Goal: Transaction & Acquisition: Purchase product/service

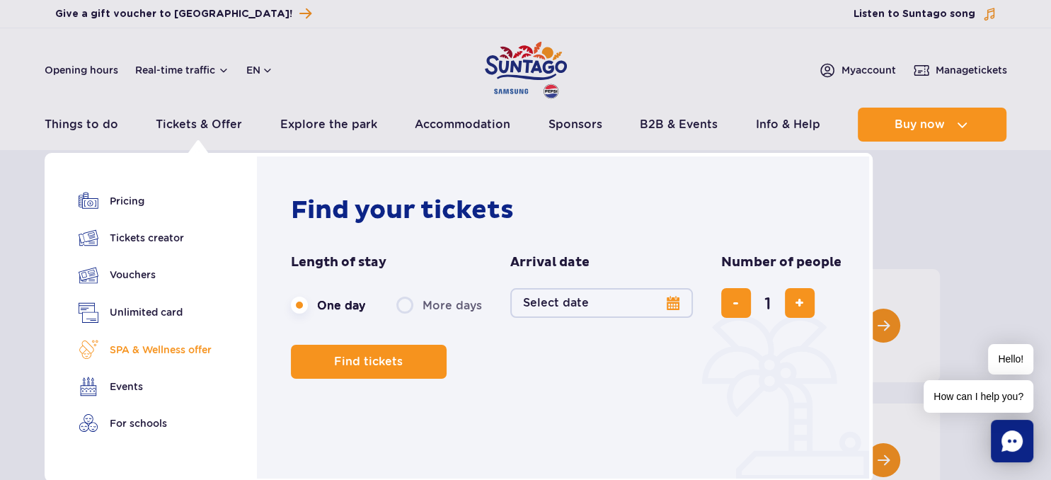
click at [152, 344] on link "SPA & Wellness offer" at bounding box center [145, 350] width 133 height 20
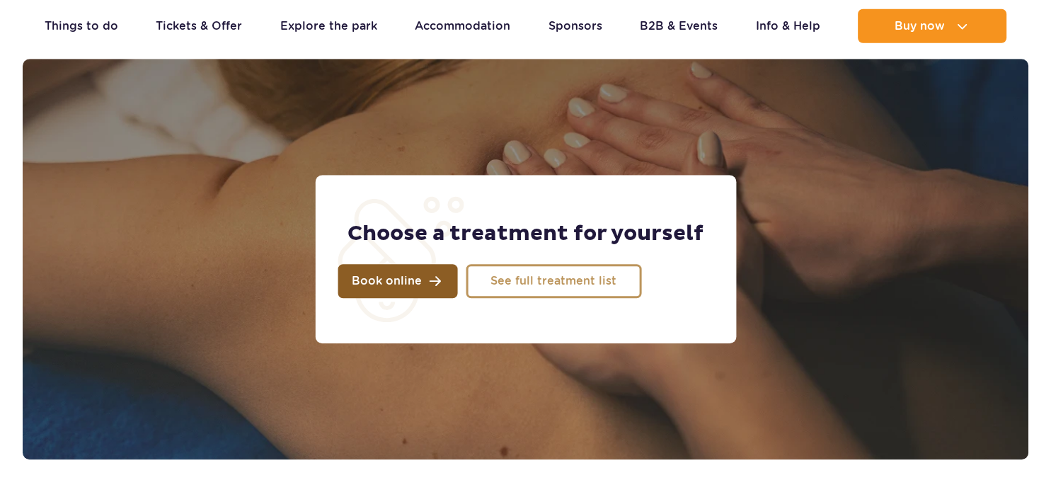
scroll to position [1115, 0]
click at [432, 280] on link "Book online" at bounding box center [398, 281] width 120 height 34
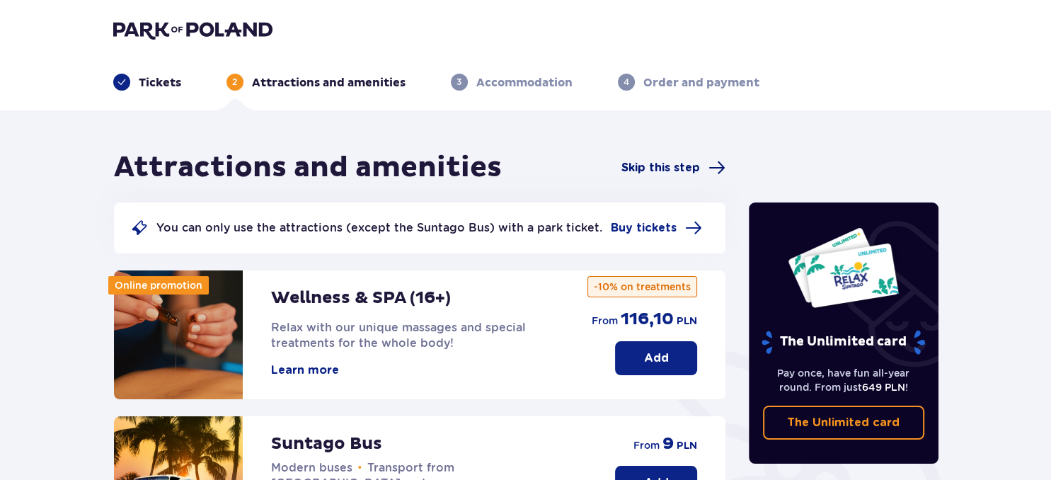
click at [686, 165] on span "Skip this step" at bounding box center [660, 168] width 79 height 16
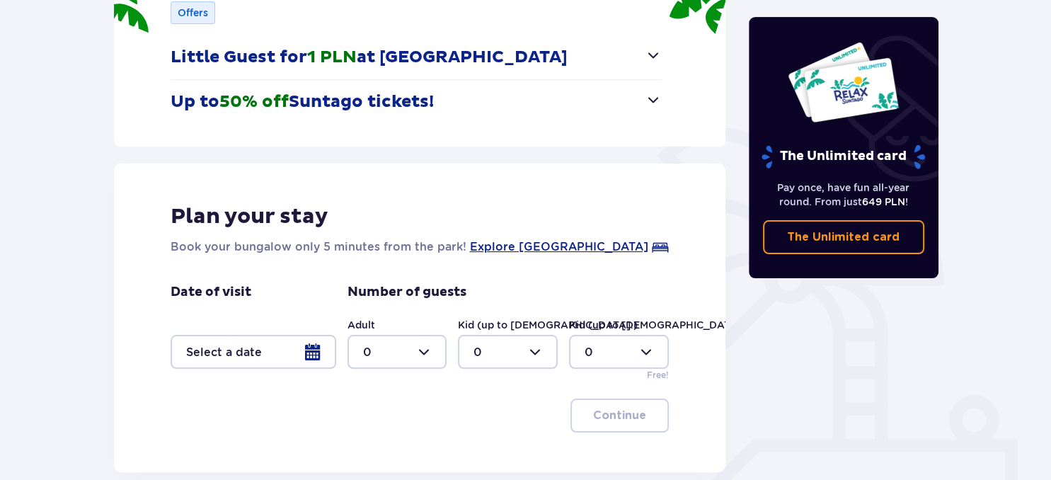
scroll to position [230, 0]
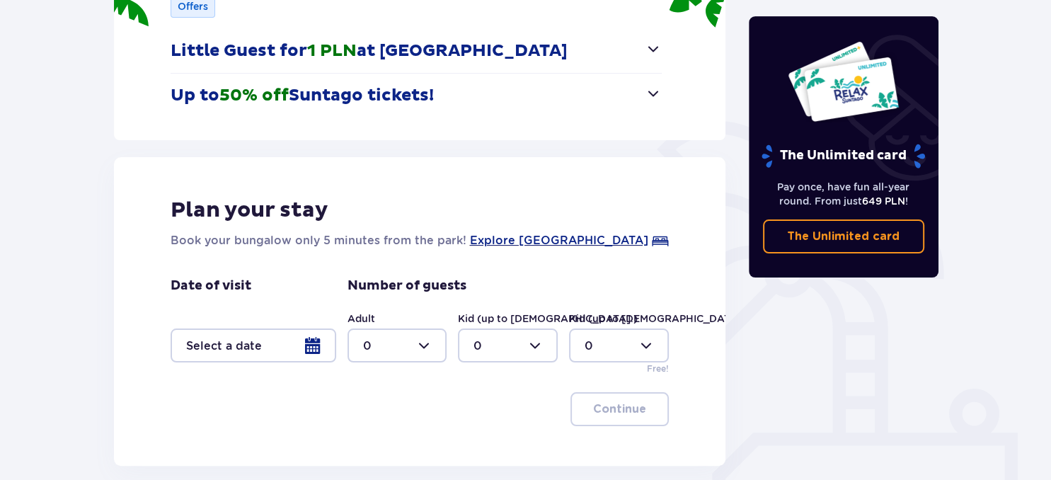
click at [273, 357] on div at bounding box center [254, 345] width 166 height 34
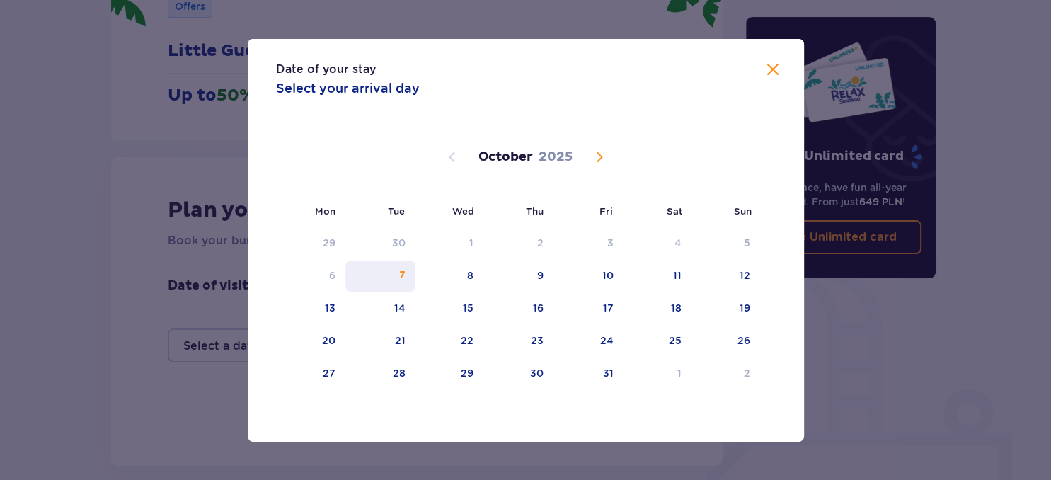
click at [412, 275] on div "7" at bounding box center [380, 275] width 70 height 31
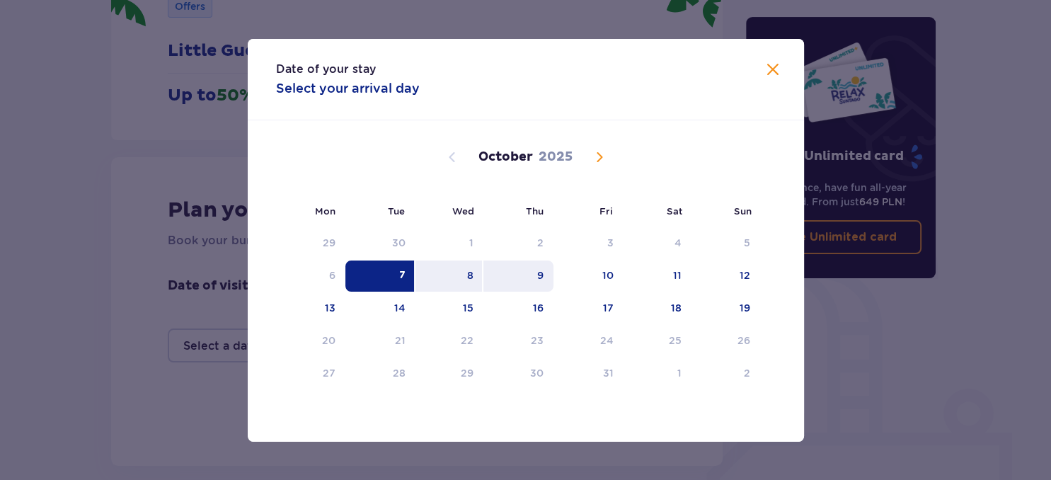
click at [541, 279] on div "9" at bounding box center [540, 275] width 6 height 14
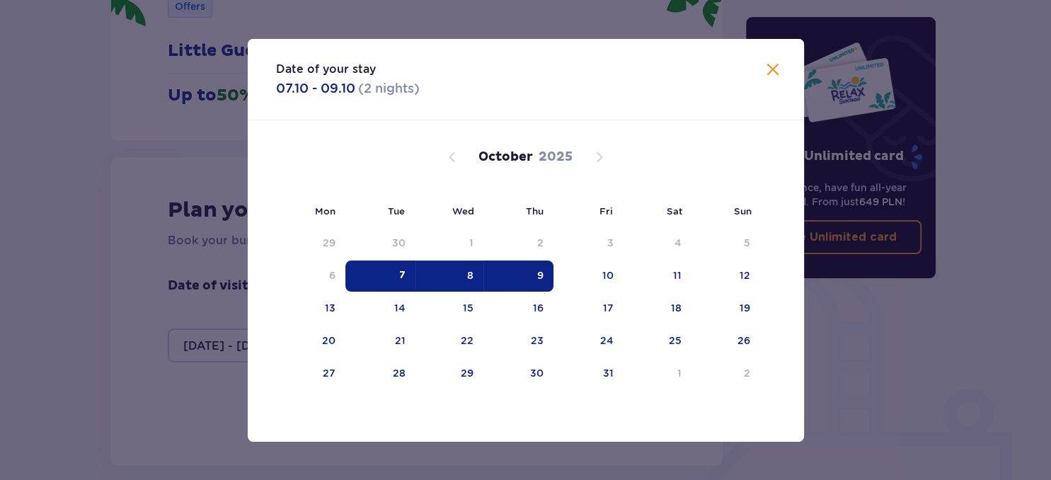
type input "07.10.25 - 09.10.25"
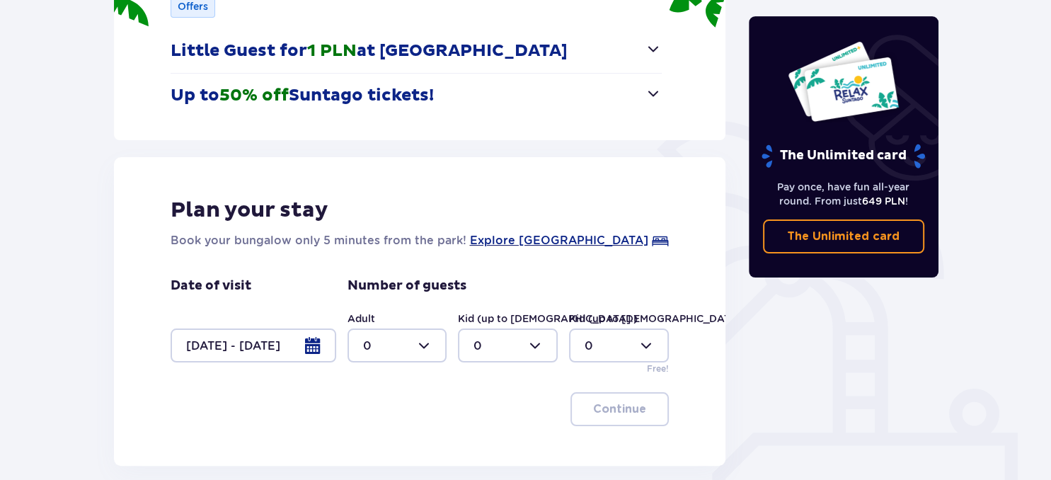
click at [419, 349] on div at bounding box center [397, 345] width 100 height 34
click at [369, 265] on p "2" at bounding box center [365, 266] width 7 height 16
type input "2"
click at [512, 341] on div at bounding box center [508, 345] width 100 height 34
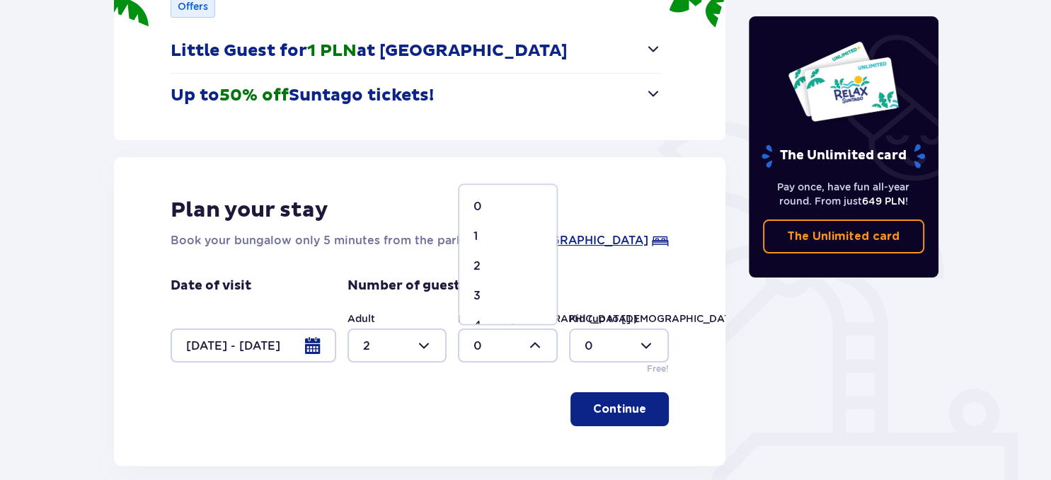
click at [636, 246] on div "Plan your stay Book your bungalow only 5 minutes from the park! Explore Suntago…" at bounding box center [420, 223] width 499 height 52
click at [522, 340] on div at bounding box center [508, 345] width 100 height 34
click at [502, 248] on span "1" at bounding box center [507, 237] width 97 height 30
type input "1"
click at [648, 348] on div at bounding box center [619, 345] width 100 height 34
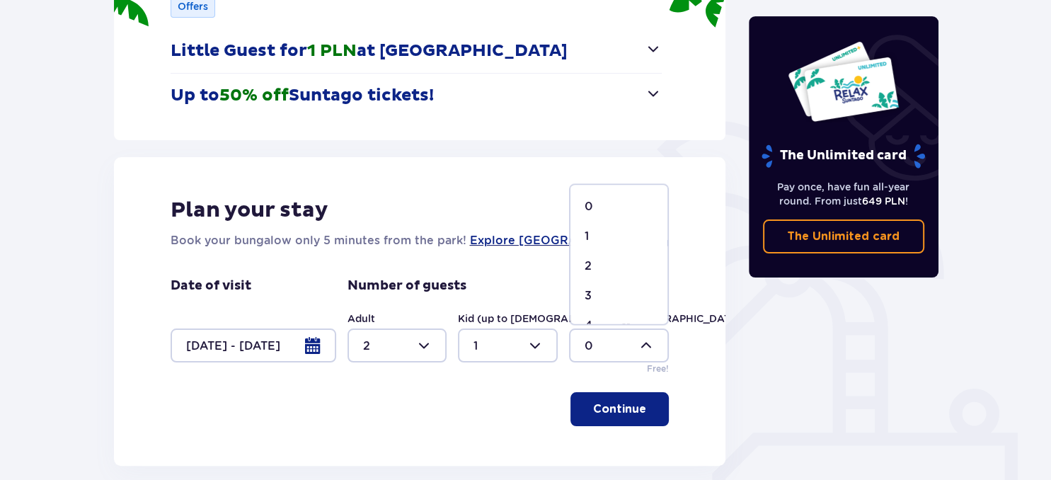
click at [648, 348] on div at bounding box center [619, 345] width 100 height 34
click at [609, 338] on div at bounding box center [619, 345] width 100 height 34
click at [593, 238] on div "1" at bounding box center [619, 237] width 69 height 16
type input "1"
click at [631, 402] on p "Continue" at bounding box center [619, 409] width 53 height 16
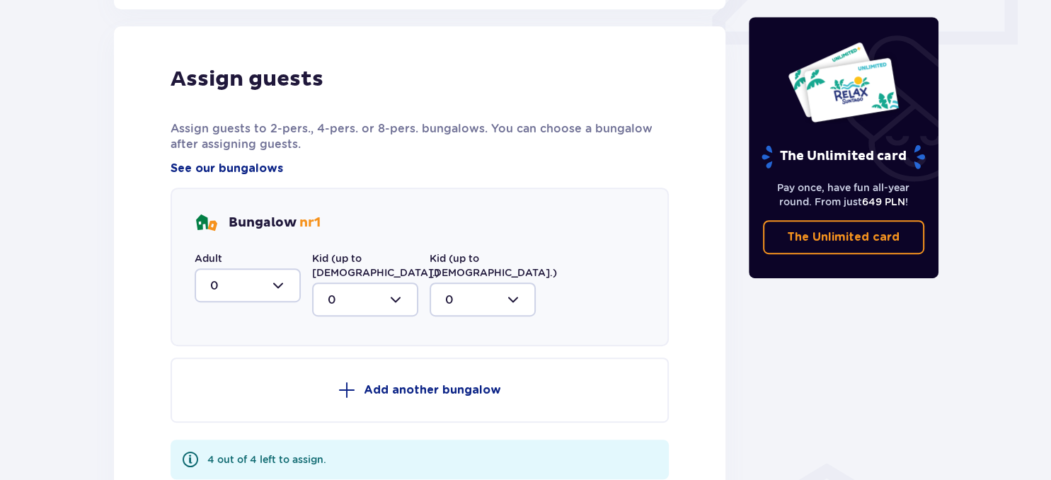
scroll to position [695, 0]
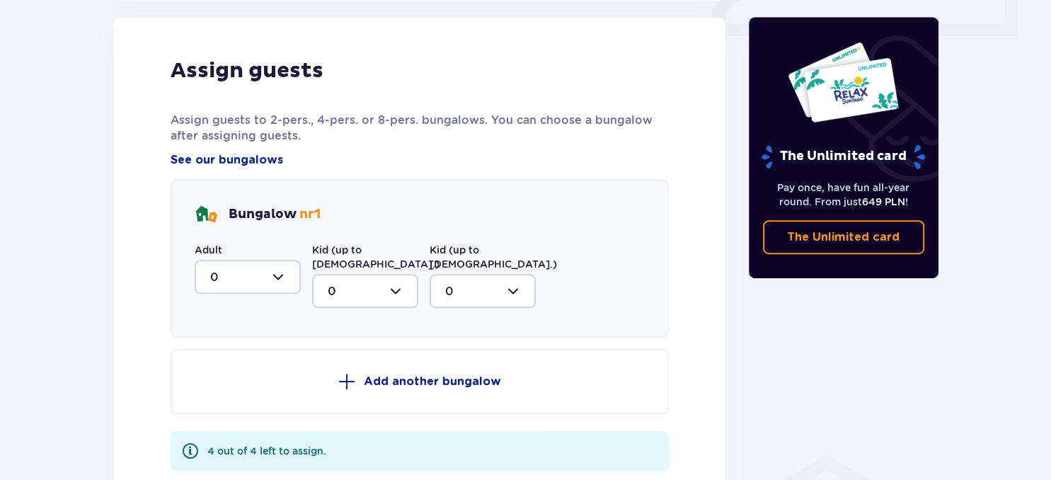
click at [248, 282] on div at bounding box center [248, 277] width 106 height 34
click at [234, 386] on span "2" at bounding box center [247, 379] width 103 height 30
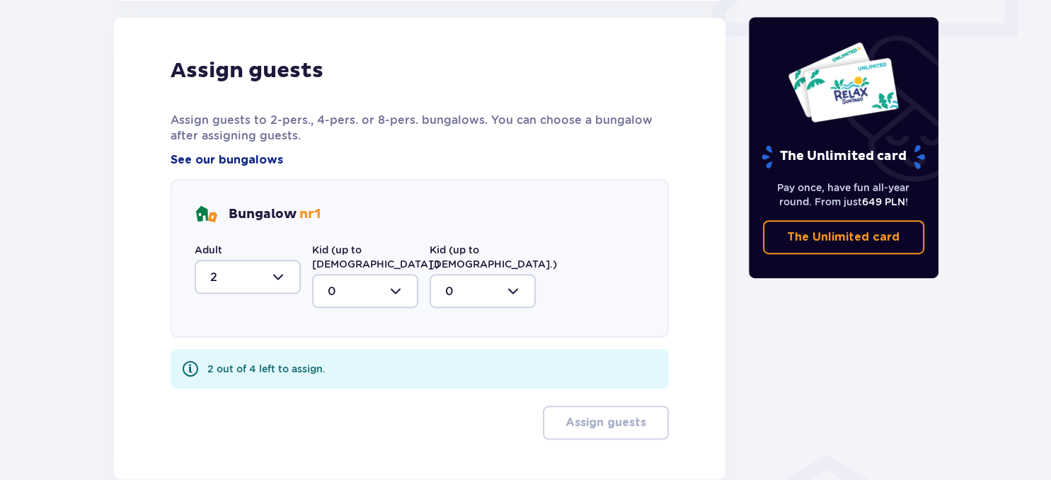
type input "2"
click at [344, 282] on div at bounding box center [365, 291] width 106 height 34
click at [355, 356] on div "1" at bounding box center [365, 364] width 75 height 16
type input "1"
click at [488, 277] on div at bounding box center [483, 291] width 106 height 34
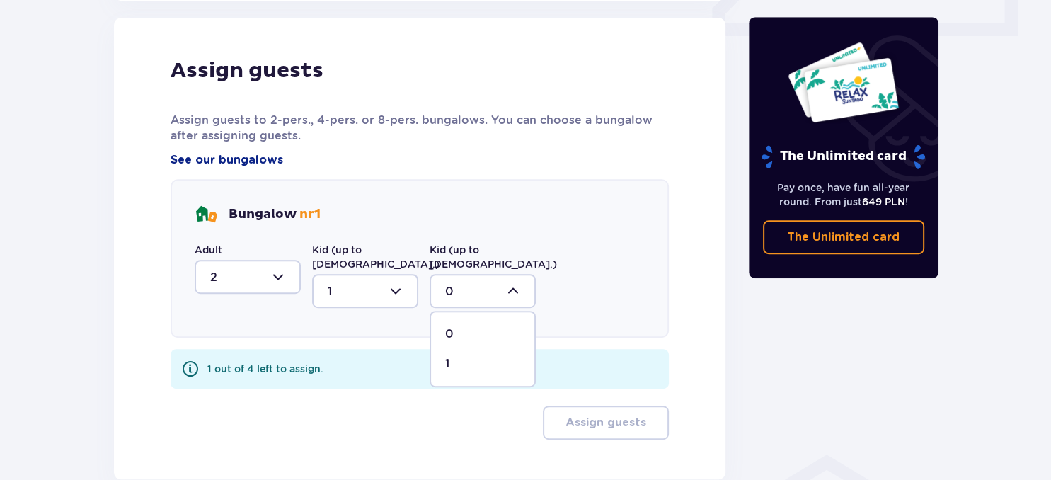
click at [480, 356] on div "1" at bounding box center [482, 364] width 75 height 16
type input "1"
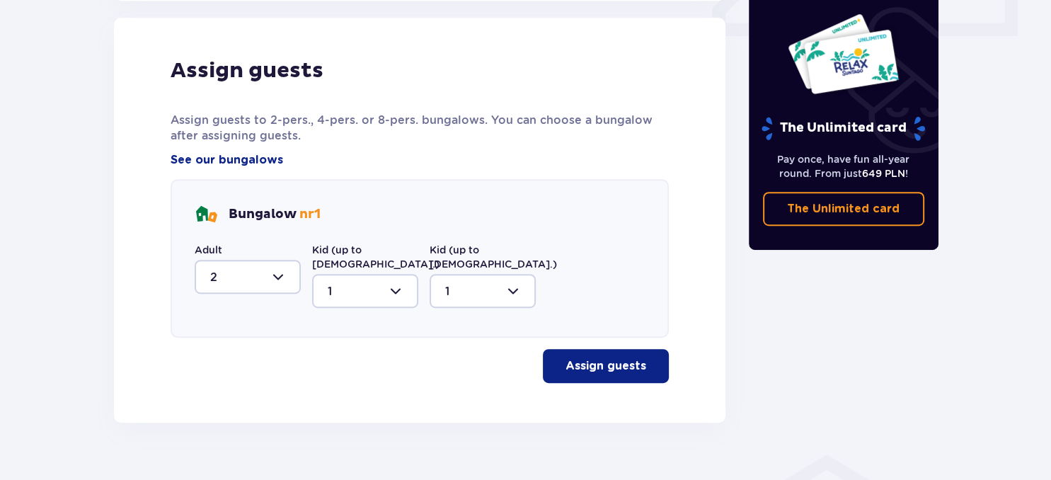
click at [621, 358] on p "Assign guests" at bounding box center [605, 366] width 81 height 16
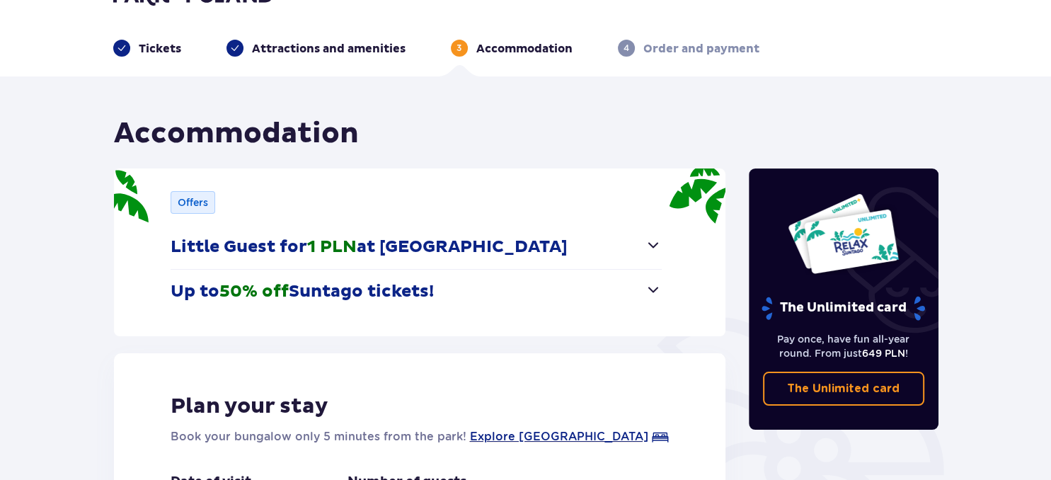
scroll to position [32, 0]
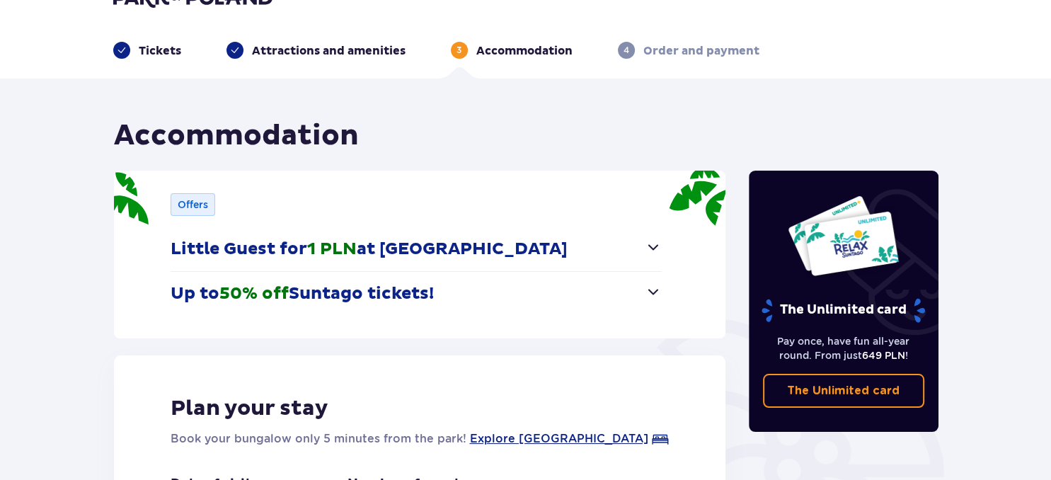
click at [155, 42] on div "Tickets" at bounding box center [147, 50] width 68 height 17
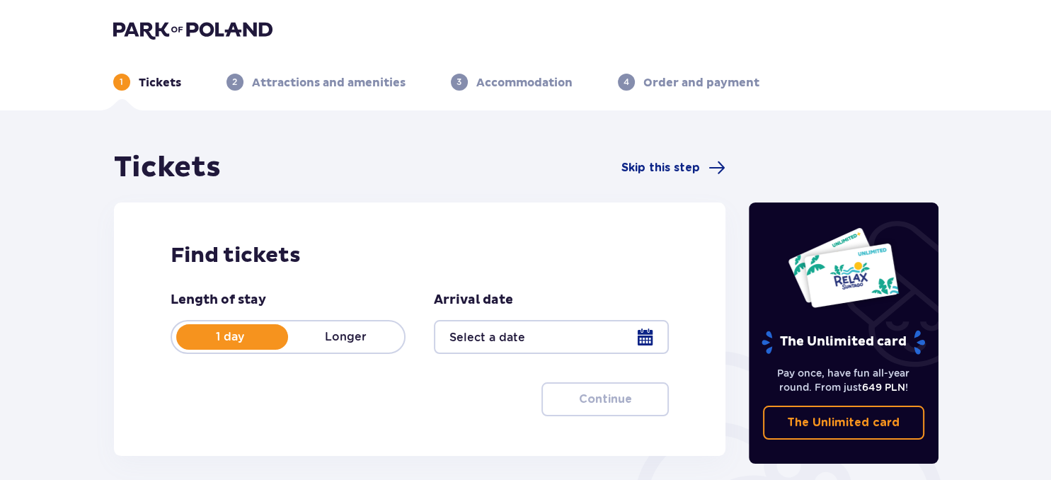
click at [568, 346] on div at bounding box center [551, 337] width 235 height 34
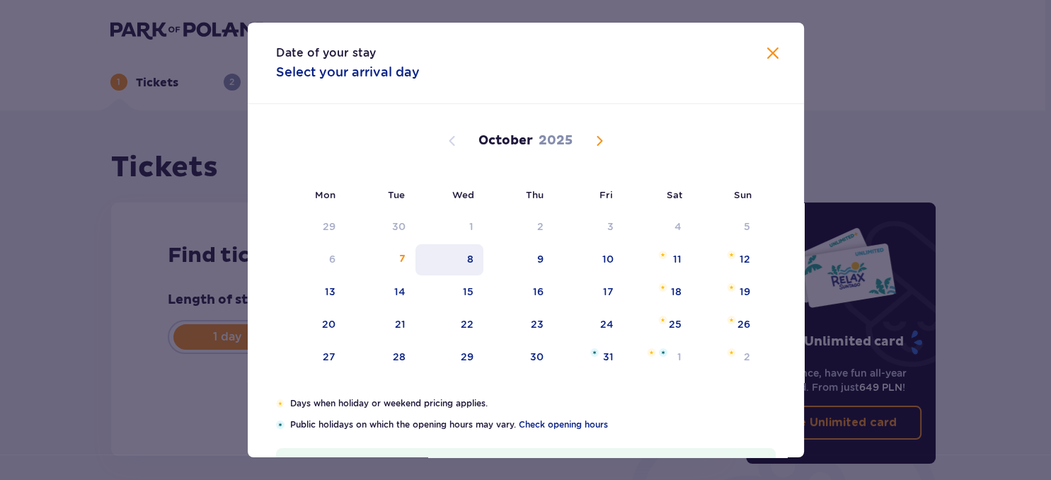
click at [399, 259] on div "7" at bounding box center [380, 259] width 70 height 31
click at [463, 260] on div "8" at bounding box center [449, 259] width 69 height 31
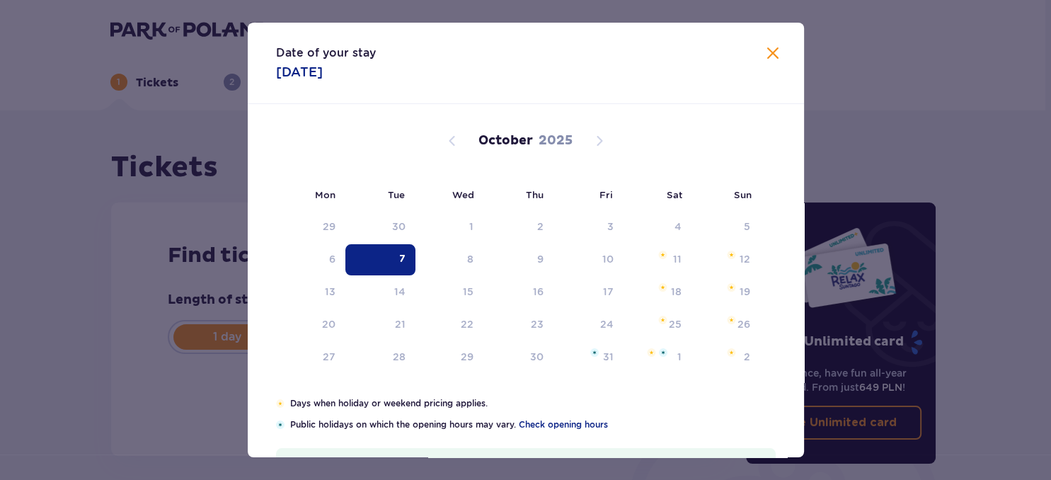
type input "07.10.25"
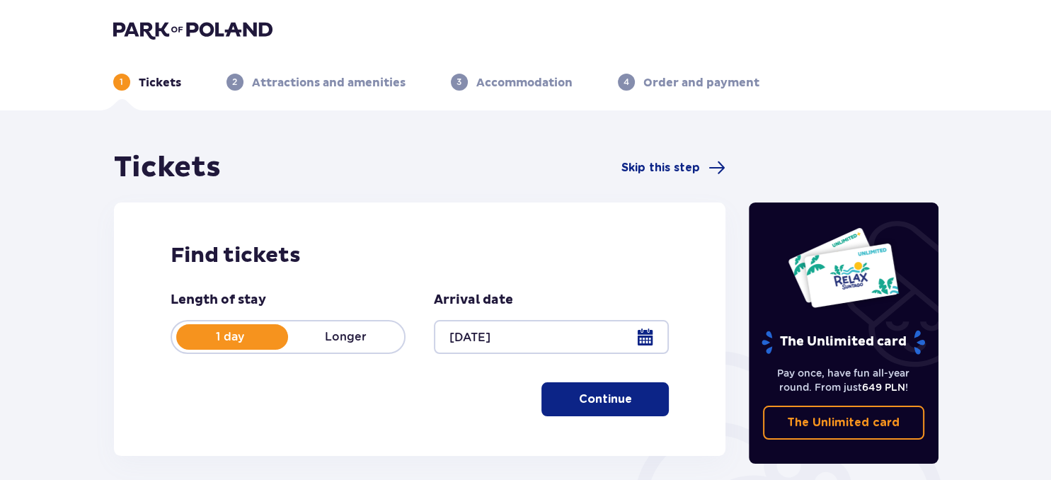
click at [384, 265] on h2 "Find tickets" at bounding box center [420, 255] width 499 height 27
click at [592, 394] on p "Continue" at bounding box center [605, 399] width 53 height 16
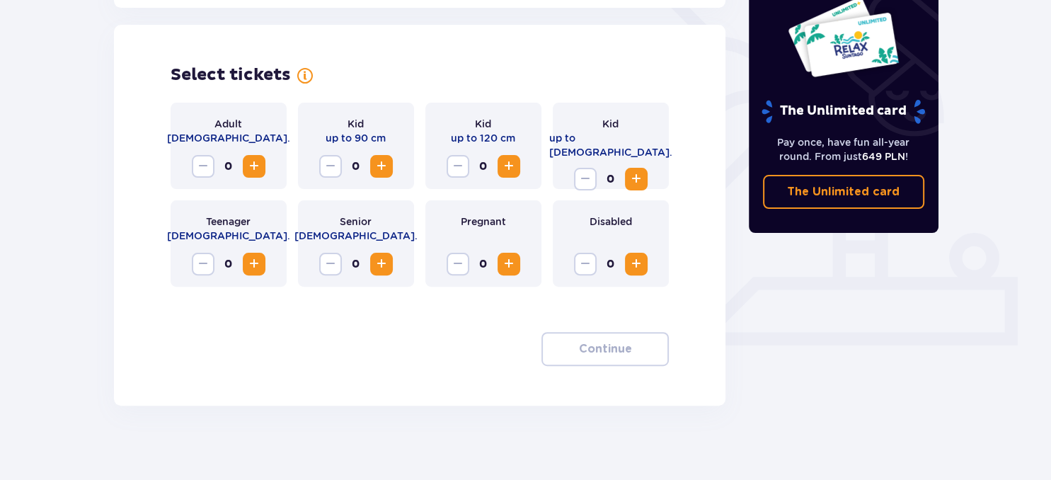
scroll to position [393, 0]
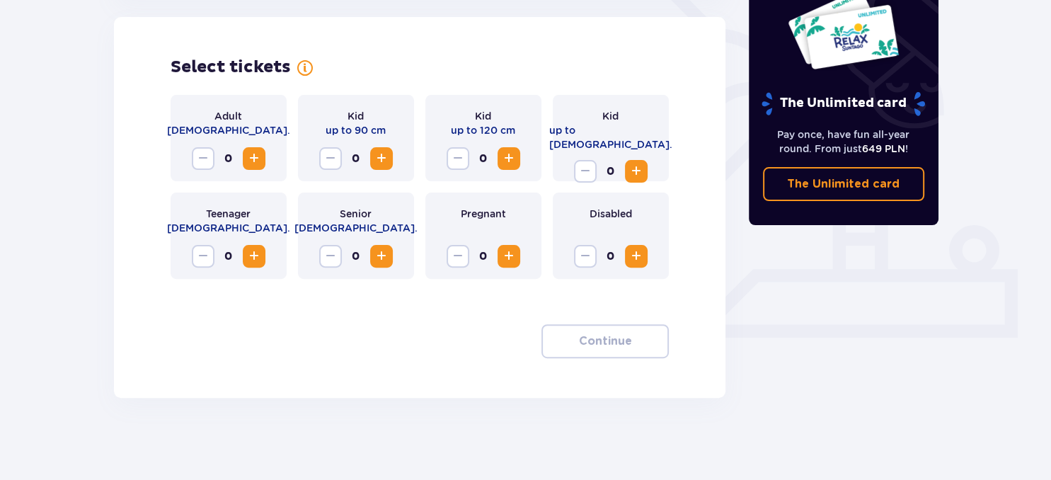
click at [253, 160] on span "Increase" at bounding box center [254, 158] width 17 height 17
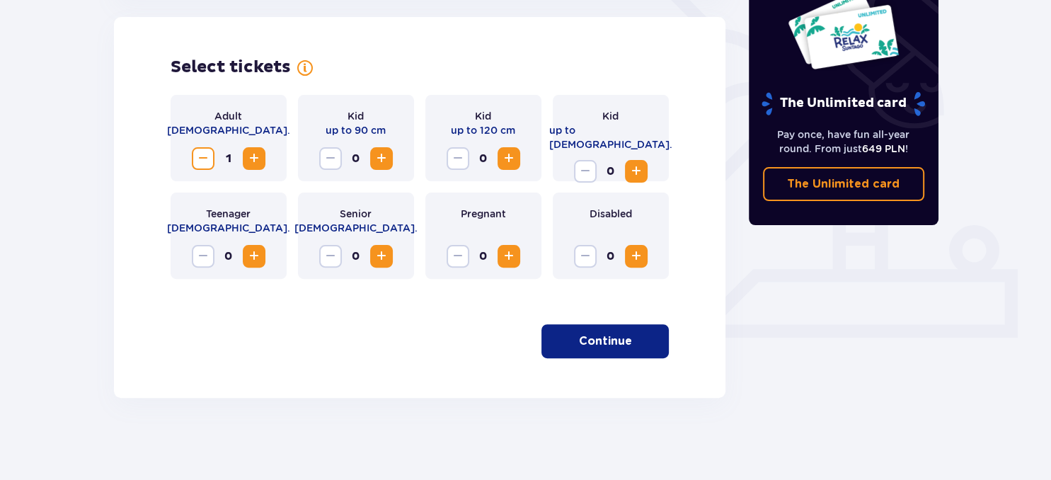
click at [381, 164] on span "Increase" at bounding box center [381, 158] width 17 height 17
click at [633, 163] on span "Increase" at bounding box center [636, 171] width 17 height 17
click at [630, 346] on span "button" at bounding box center [634, 341] width 17 height 17
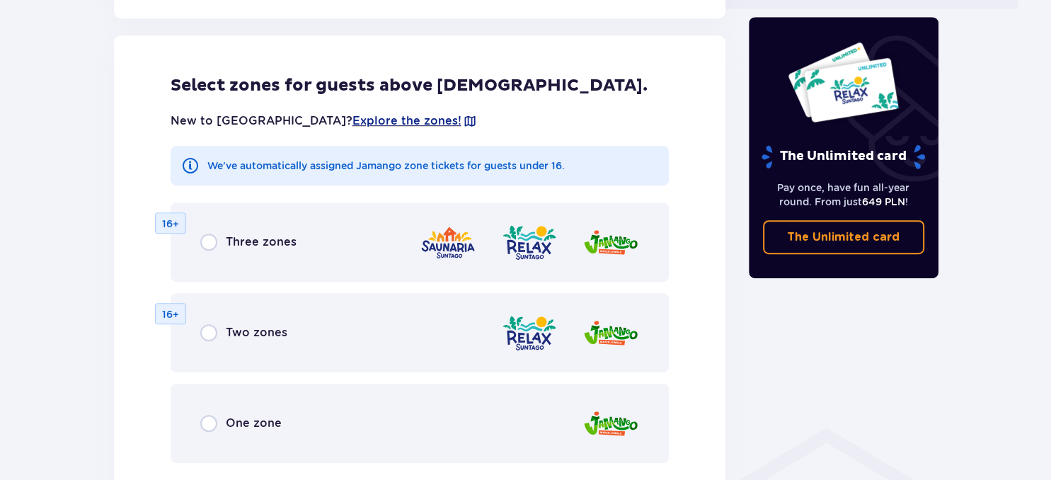
scroll to position [723, 0]
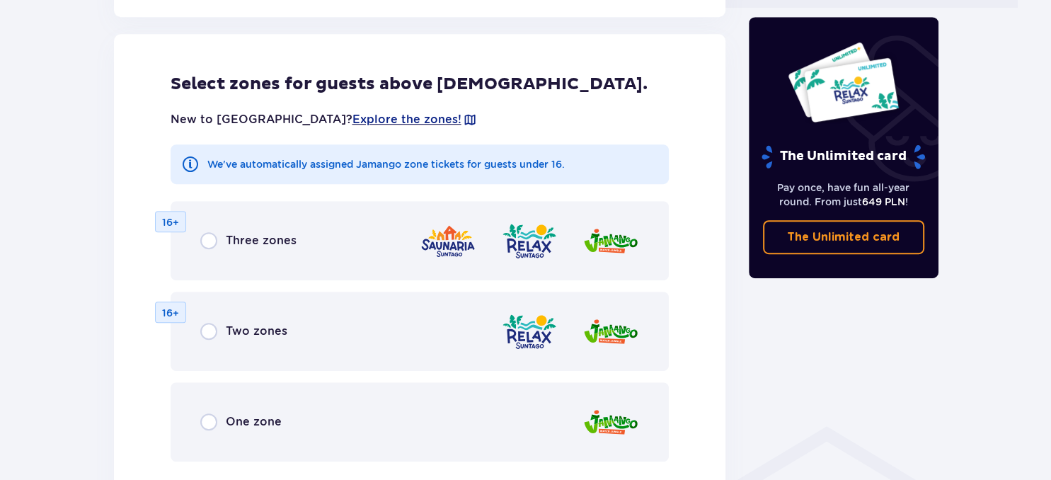
click at [536, 422] on div "One zone" at bounding box center [420, 421] width 499 height 79
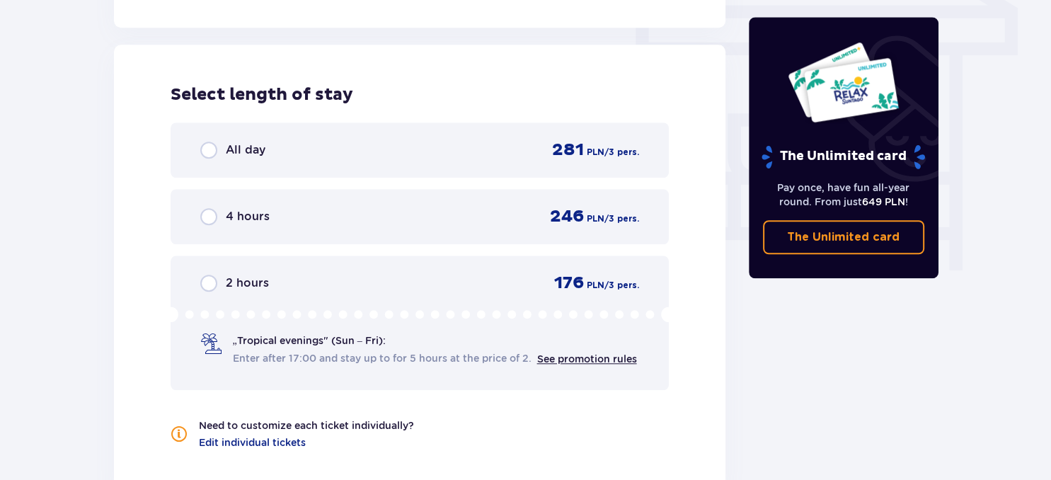
scroll to position [1267, 0]
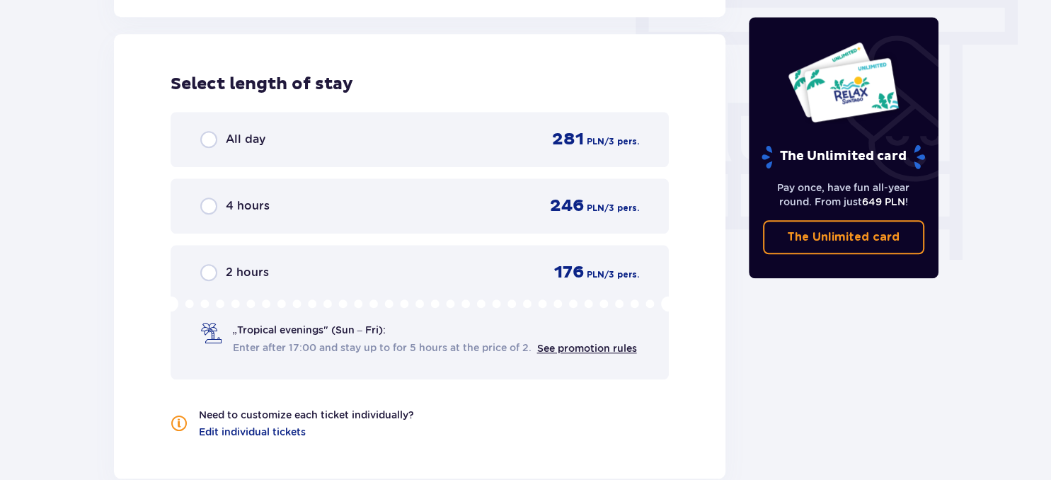
click at [364, 267] on div "2 hours 176 PLN / 3 pers." at bounding box center [419, 272] width 439 height 21
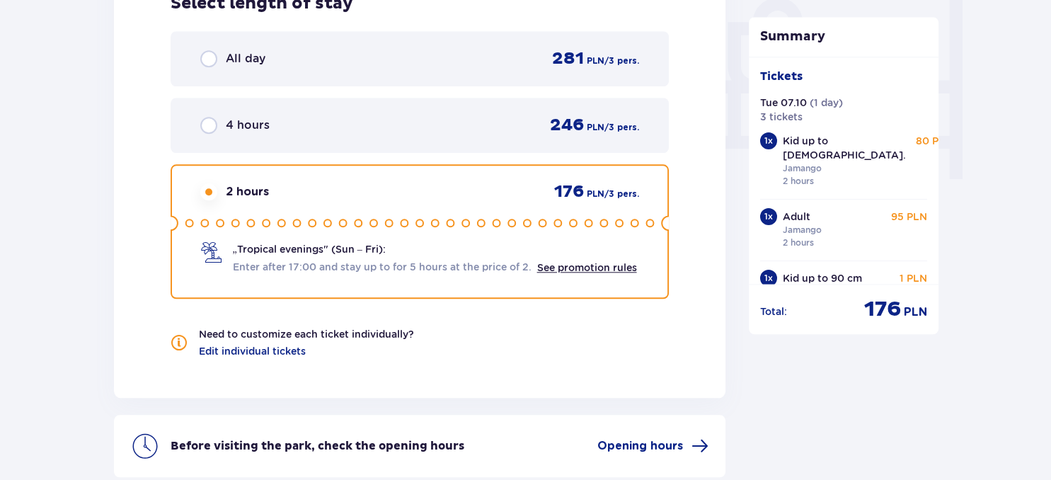
scroll to position [1468, 0]
